Goal: Information Seeking & Learning: Learn about a topic

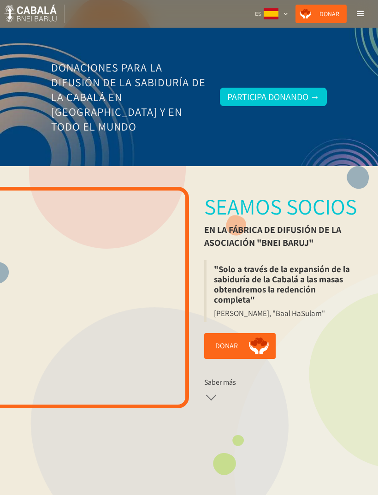
click at [364, 14] on div "menu" at bounding box center [360, 13] width 11 height 11
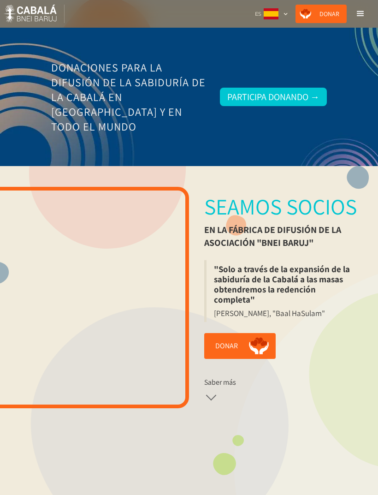
click at [217, 393] on div at bounding box center [211, 399] width 14 height 14
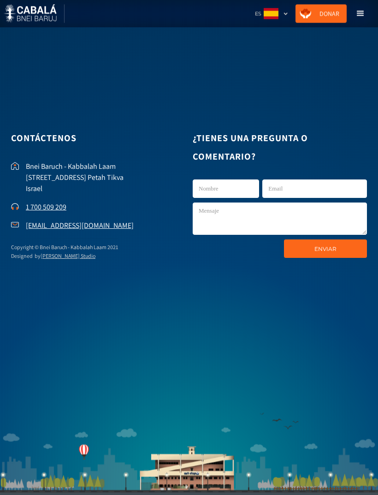
scroll to position [2458, 0]
click at [362, 15] on div "menu" at bounding box center [360, 13] width 11 height 11
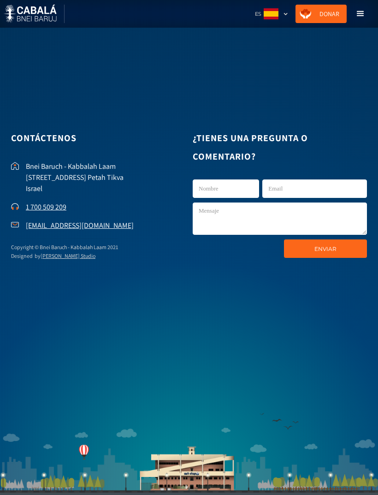
click at [363, 16] on div "menu" at bounding box center [360, 13] width 11 height 11
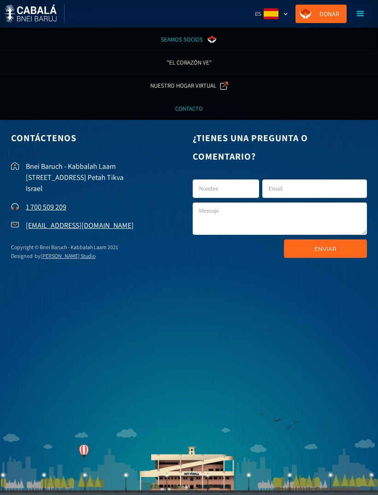
click at [209, 66] on div ""El corazón ve"" at bounding box center [189, 62] width 45 height 9
